Goal: Find specific page/section: Find specific page/section

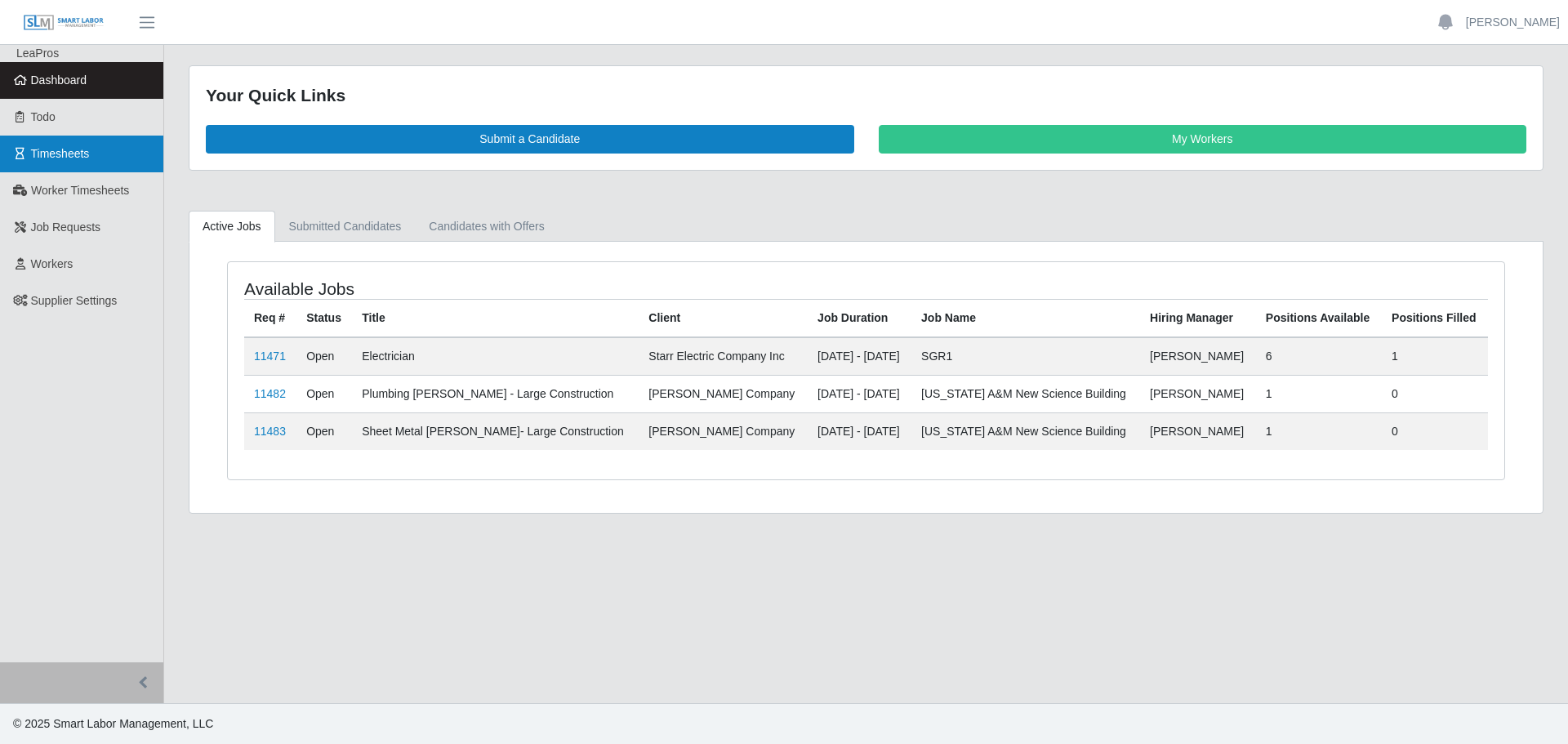
click at [27, 150] on icon at bounding box center [21, 154] width 15 height 12
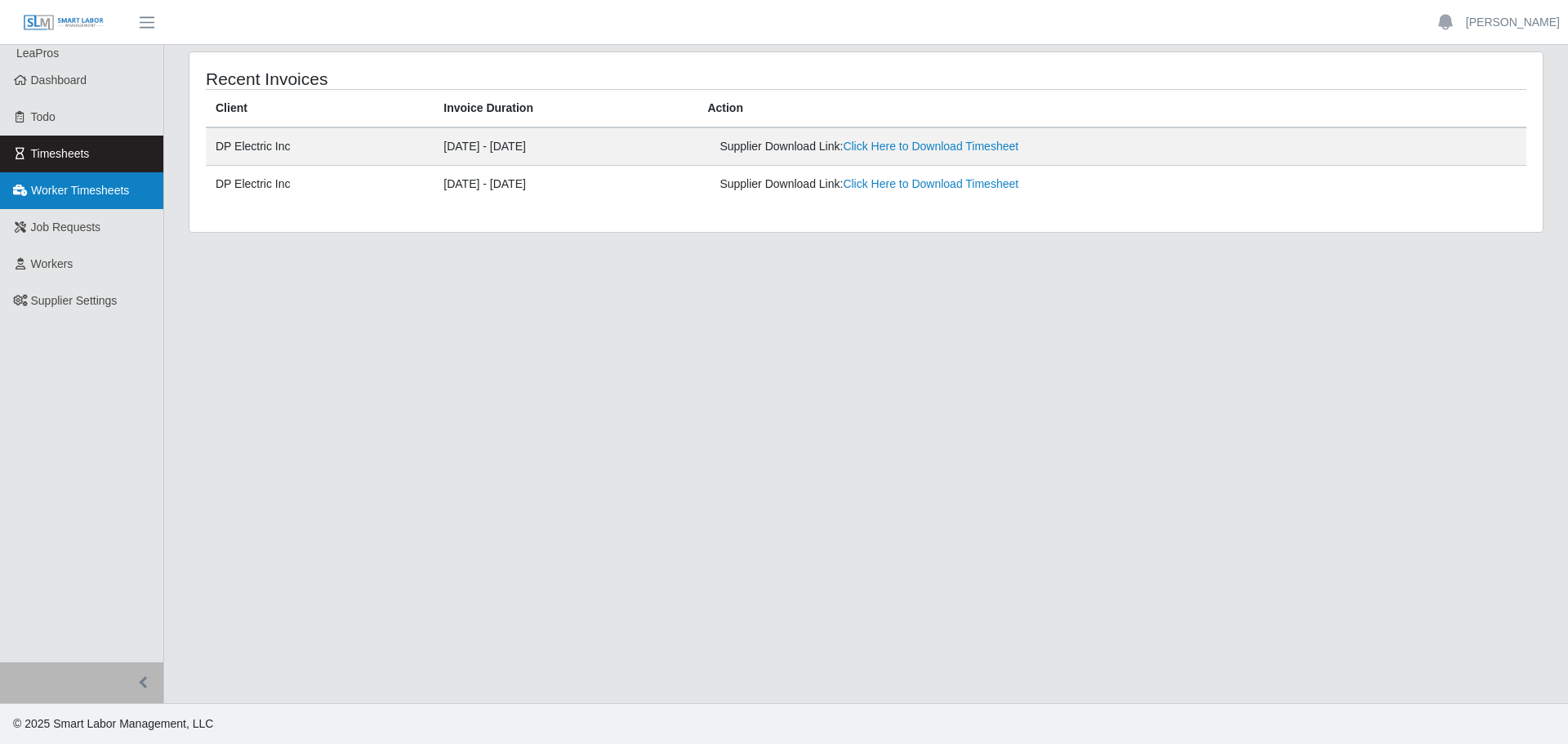
click at [83, 176] on link "Worker Timesheets" at bounding box center [82, 191] width 163 height 37
